Goal: Information Seeking & Learning: Check status

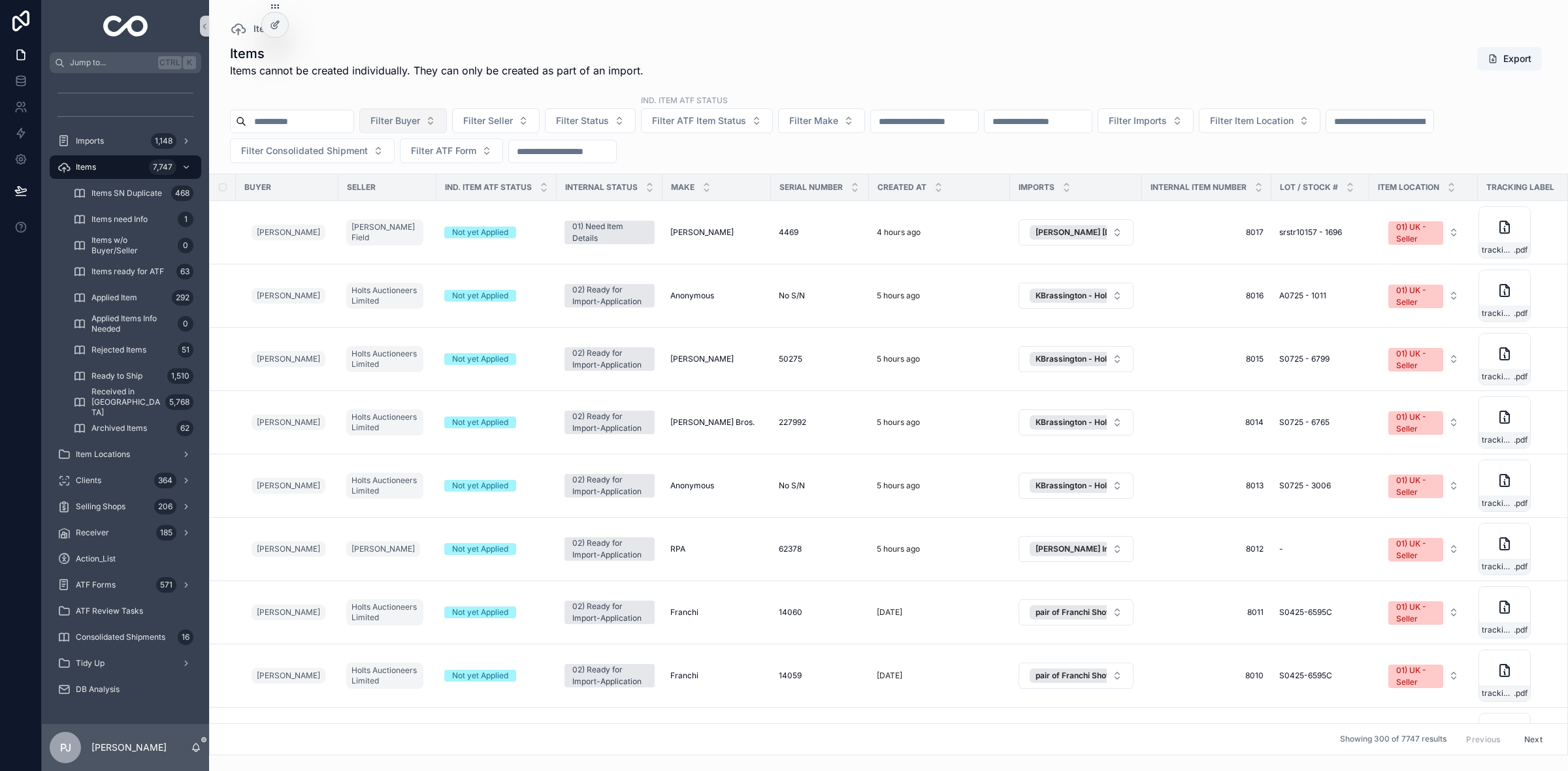
click at [438, 113] on button "Filter Buyer" at bounding box center [403, 121] width 88 height 25
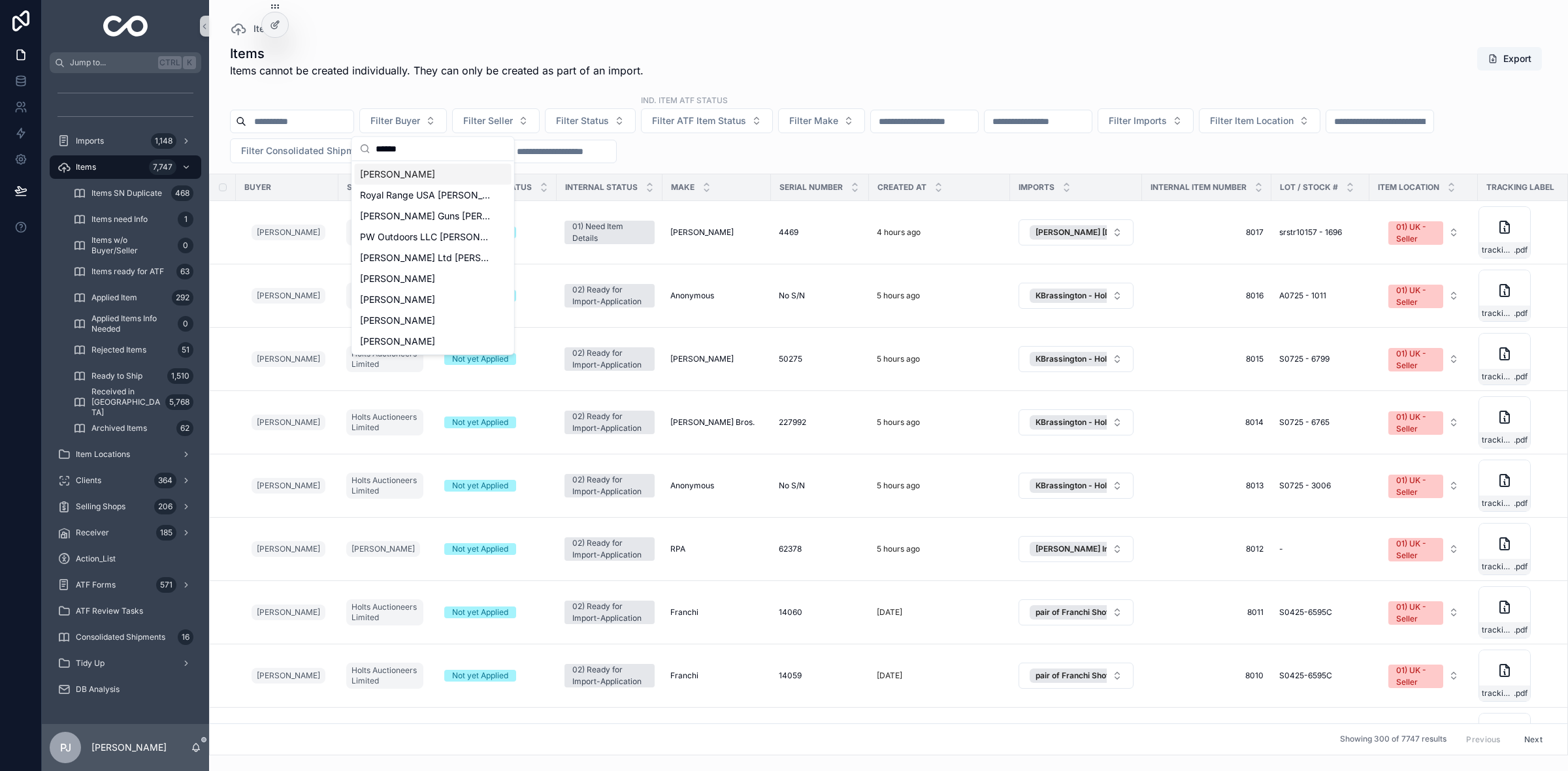
type input "******"
click at [390, 171] on span "[PERSON_NAME]" at bounding box center [397, 174] width 75 height 13
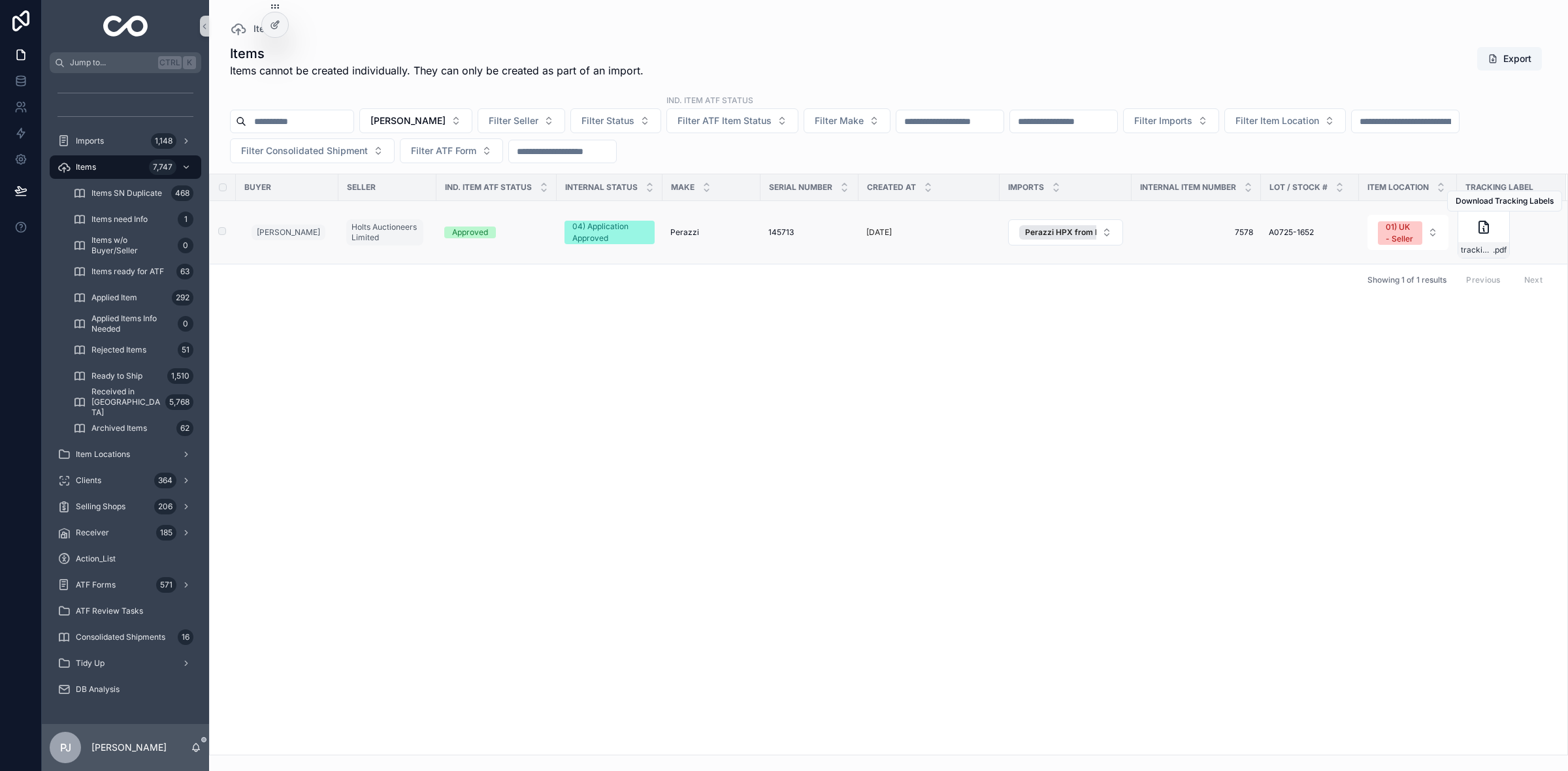
click at [479, 237] on div "Approved" at bounding box center [470, 232] width 36 height 11
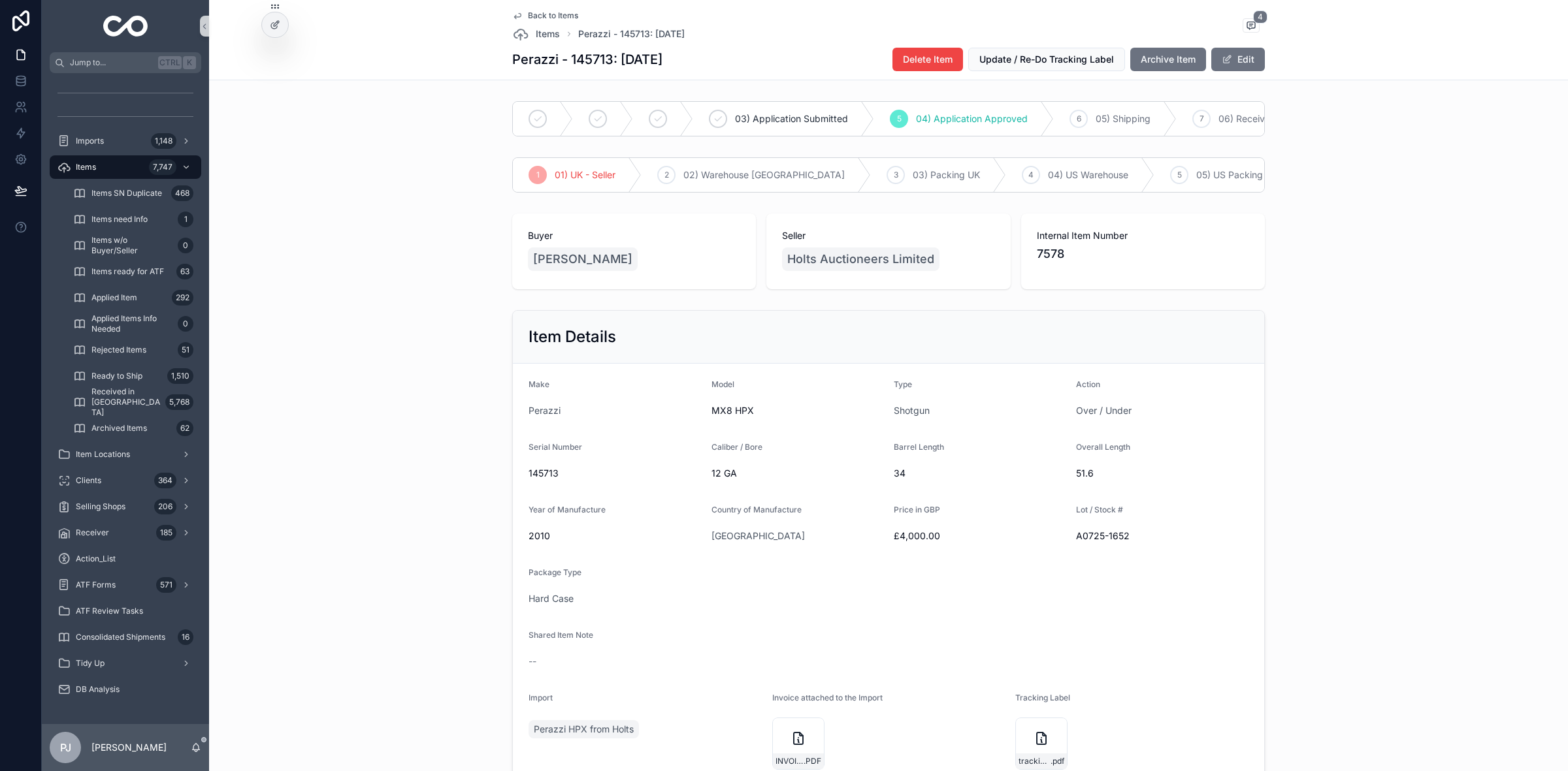
click at [364, 463] on div "Item Details Make Perazzi Model MX8 HPX Type Shotgun Action Over / Under Serial…" at bounding box center [889, 550] width 1349 height 490
click at [587, 269] on span "[PERSON_NAME]" at bounding box center [583, 260] width 99 height 18
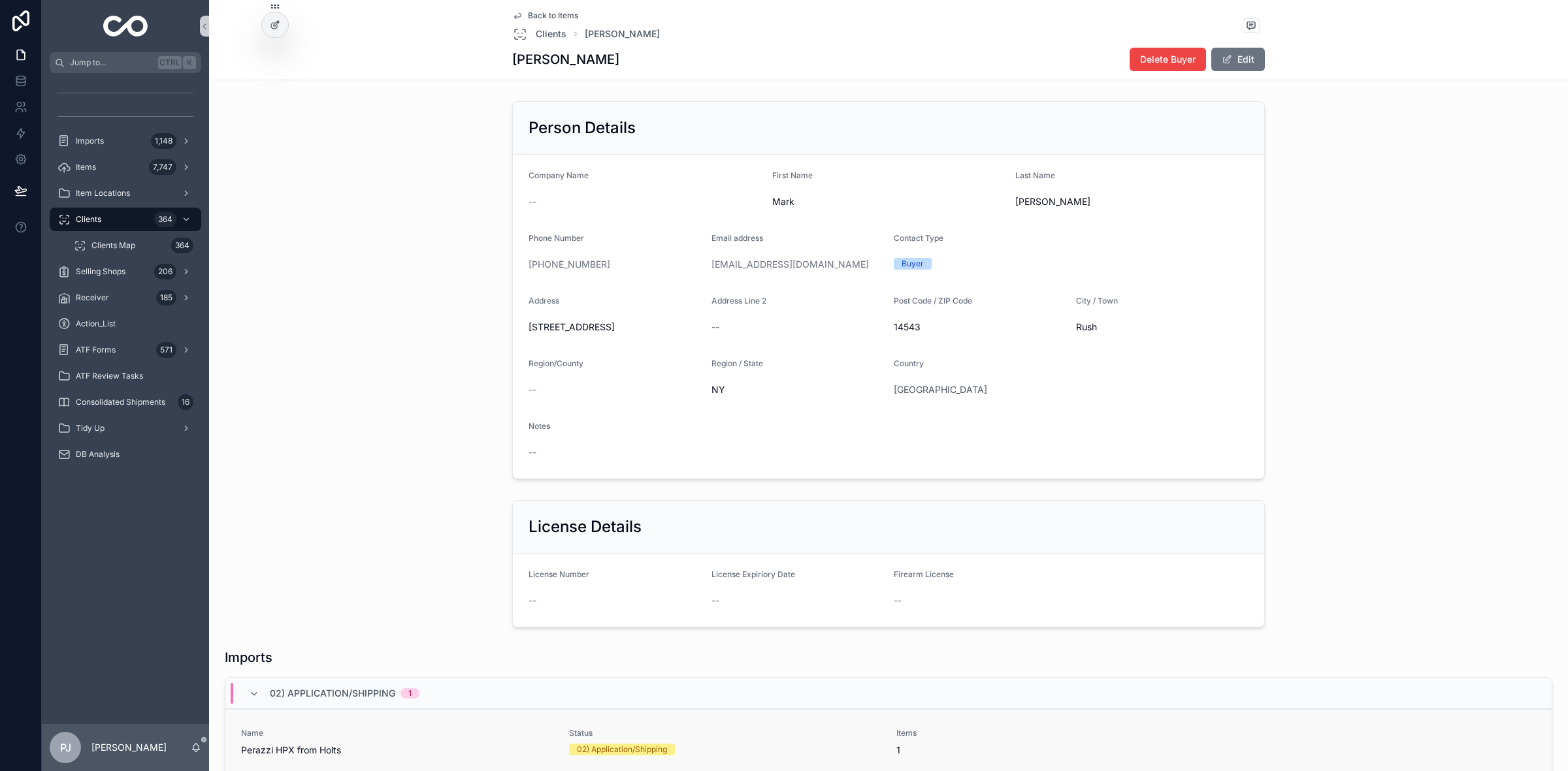
click at [683, 747] on div "02) Application/Shipping" at bounding box center [725, 749] width 312 height 11
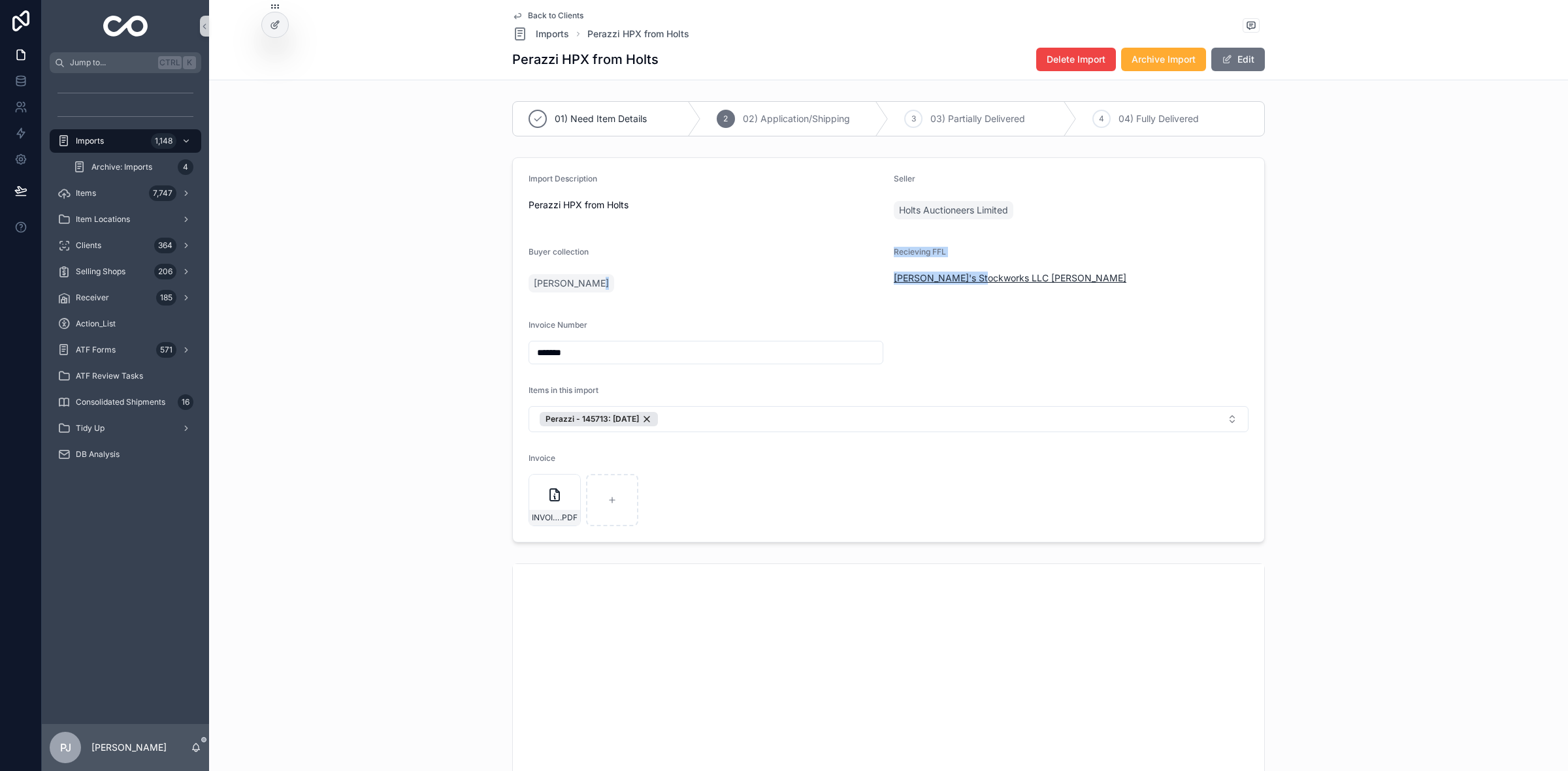
drag, startPoint x: 881, startPoint y: 279, endPoint x: 969, endPoint y: 284, distance: 88.1
click at [969, 284] on form "Import Description Perazzi HPX from Holts Seller Holts Auctioneers Limited Buye…" at bounding box center [889, 350] width 752 height 384
click at [932, 311] on form "Import Description Perazzi HPX from Holts Seller Holts Auctioneers Limited Buye…" at bounding box center [889, 350] width 752 height 384
click at [880, 289] on form "Import Description Perazzi HPX from Holts Seller Holts Auctioneers Limited Buye…" at bounding box center [889, 350] width 752 height 384
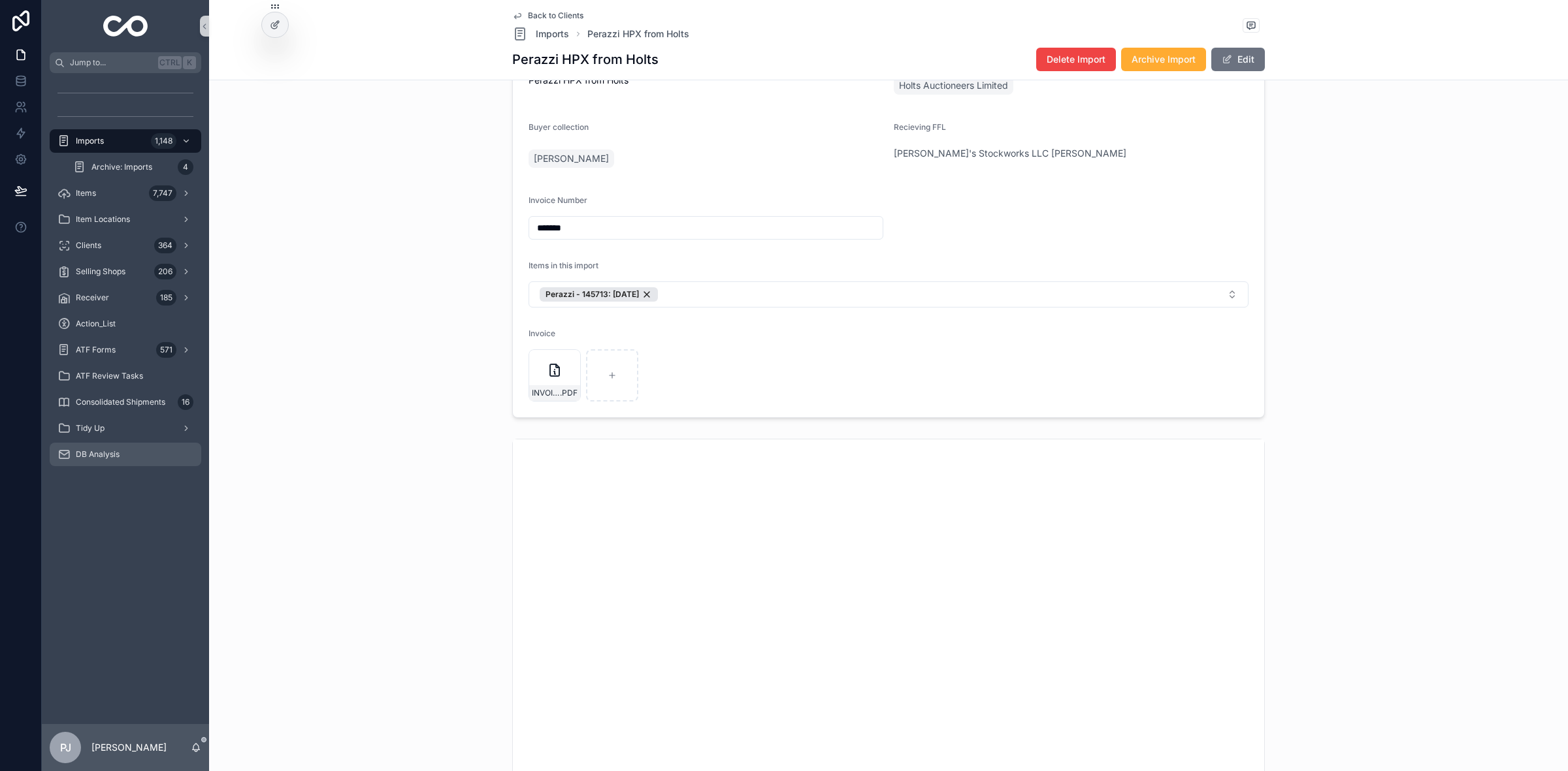
scroll to position [163, 0]
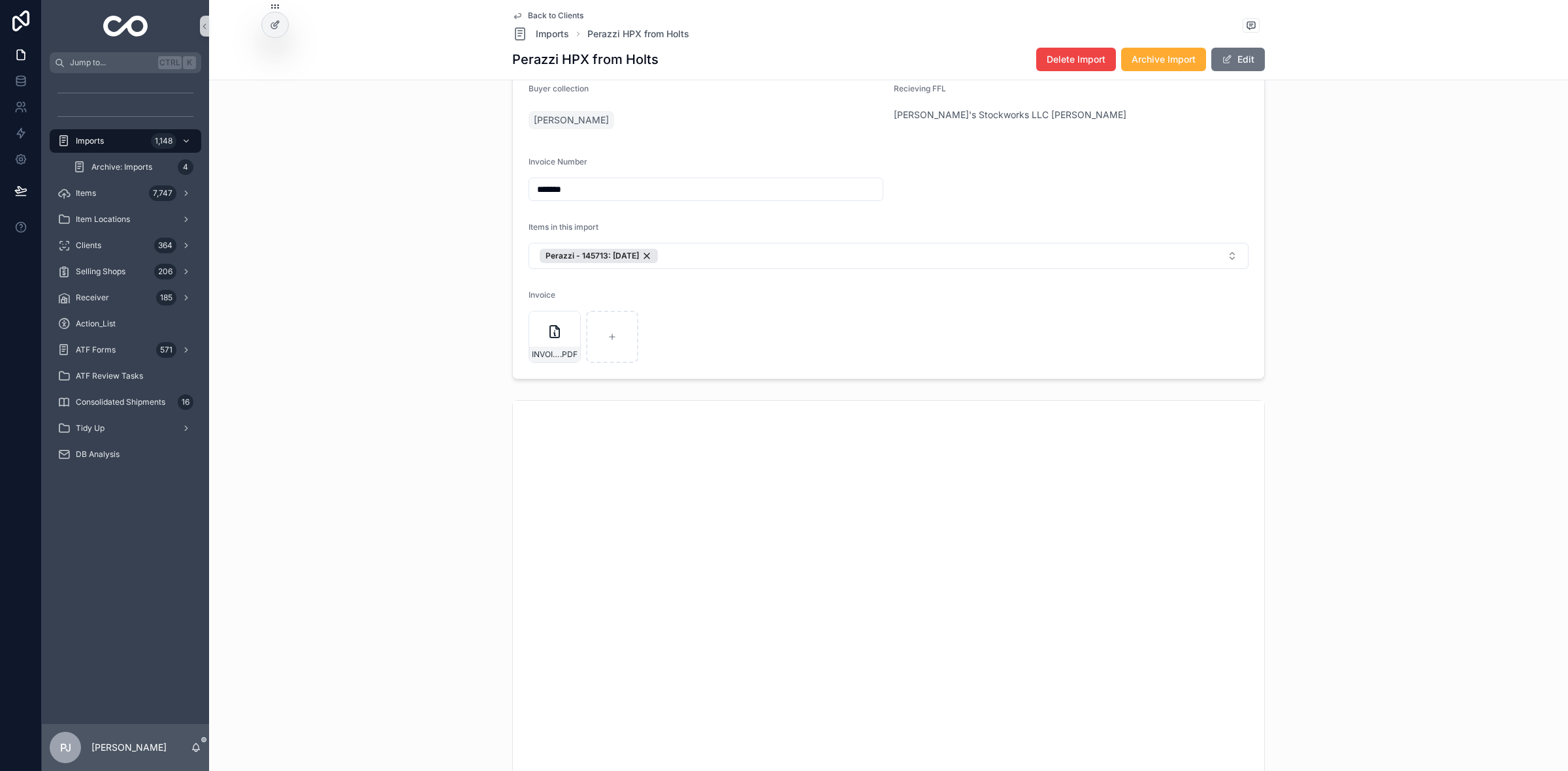
click at [338, 100] on div "Import Description Perazzi HPX from Holts Seller Holts Auctioneers Limited Buye…" at bounding box center [889, 186] width 1349 height 395
drag, startPoint x: 106, startPoint y: 138, endPoint x: 106, endPoint y: 197, distance: 59.0
click at [106, 138] on div "Imports 1,148" at bounding box center [125, 140] width 136 height 21
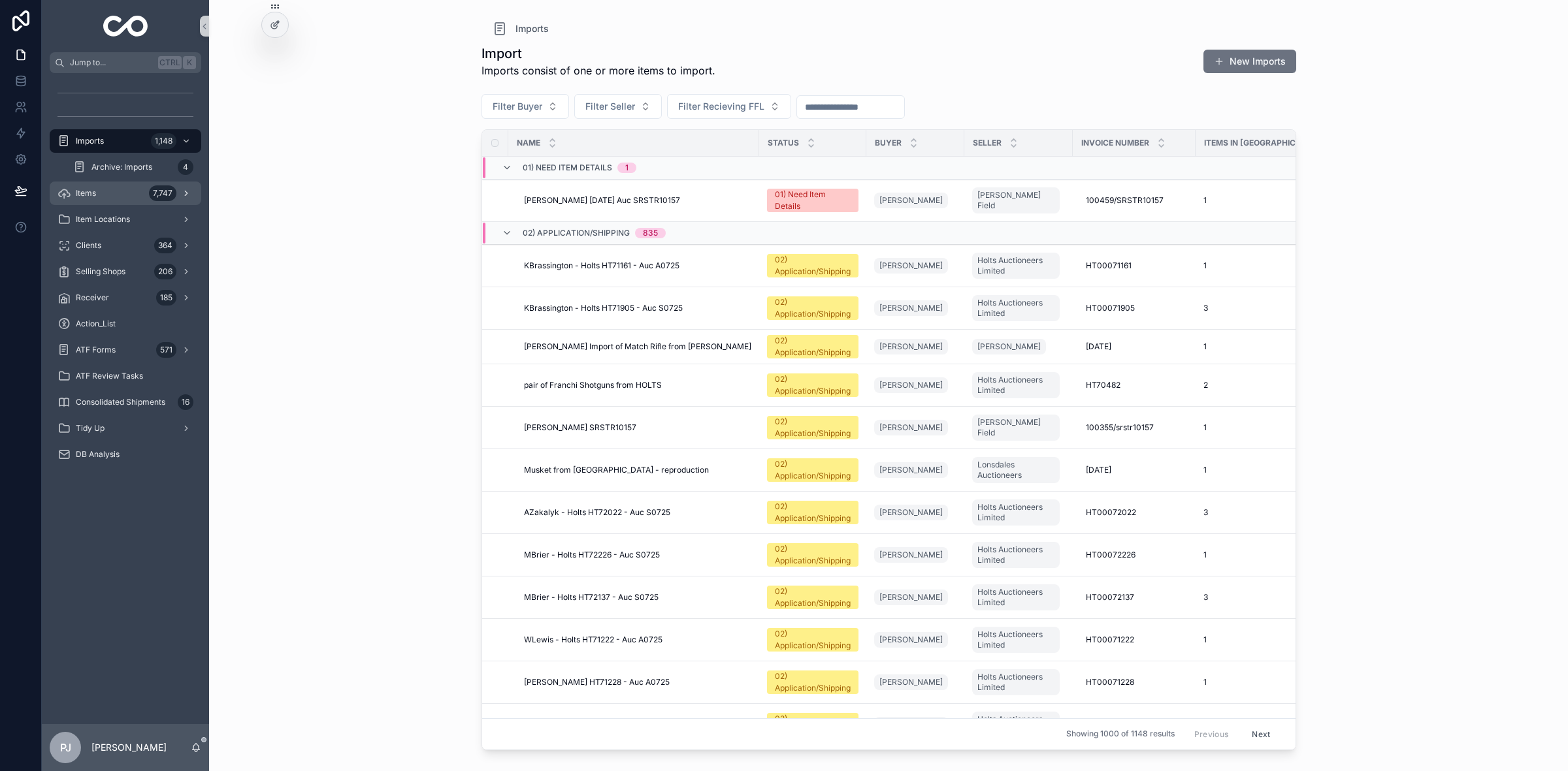
click at [106, 197] on div "Items 7,747" at bounding box center [125, 193] width 136 height 21
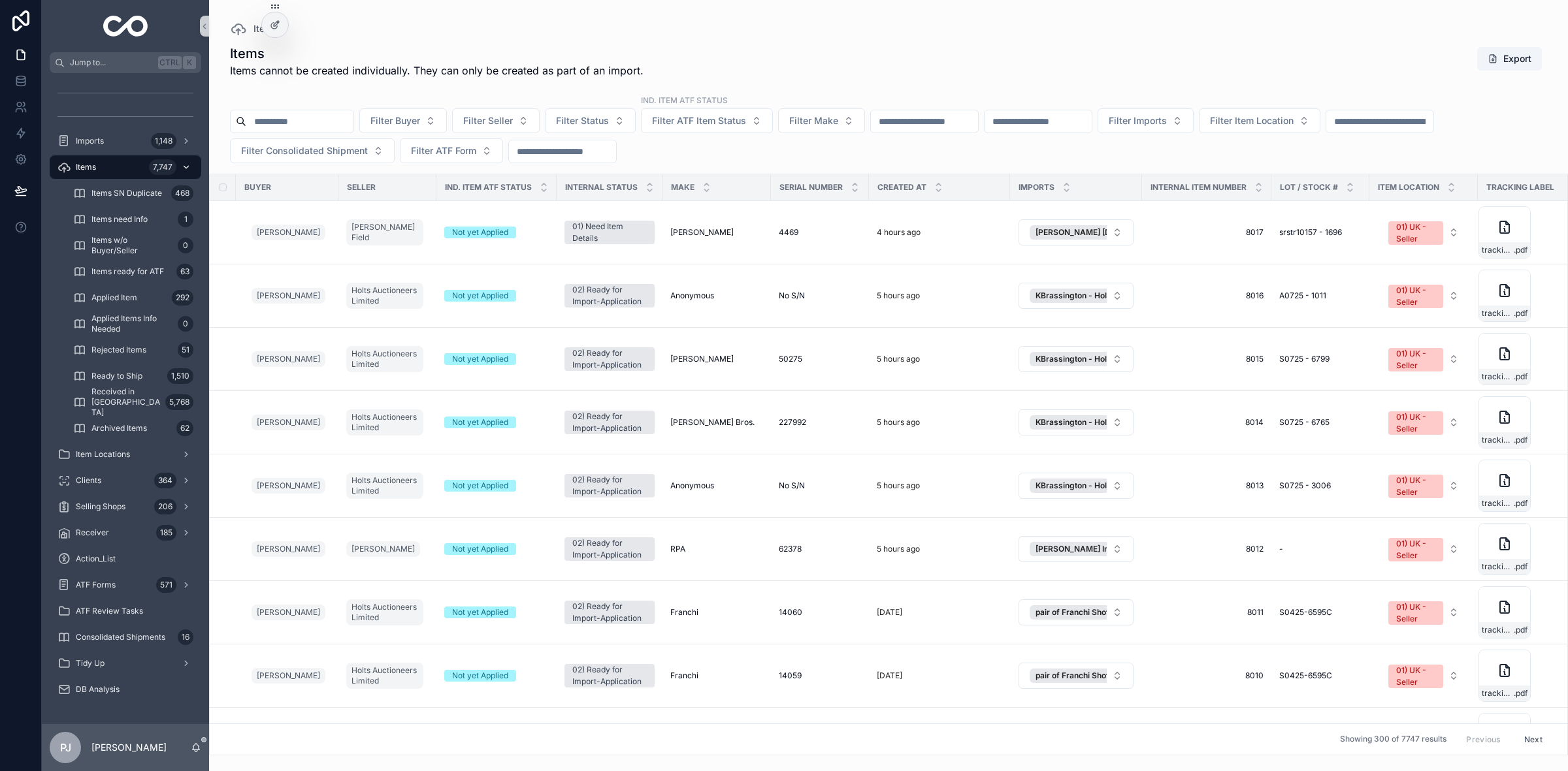
click at [95, 173] on div "Items 7,747" at bounding box center [125, 166] width 136 height 21
